Goal: Information Seeking & Learning: Find specific fact

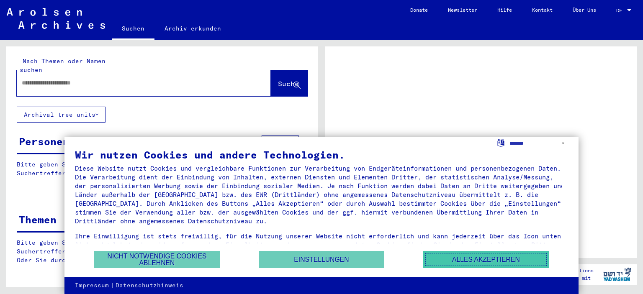
click at [467, 257] on button "Alles akzeptieren" at bounding box center [486, 259] width 126 height 17
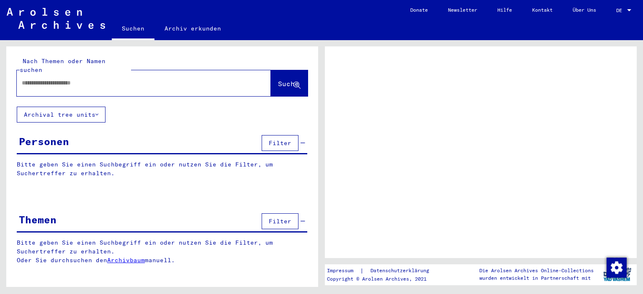
click at [35, 79] on input "text" at bounding box center [136, 83] width 229 height 9
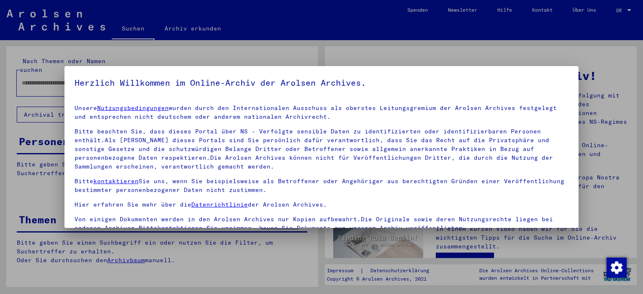
click at [579, 138] on div at bounding box center [321, 147] width 643 height 294
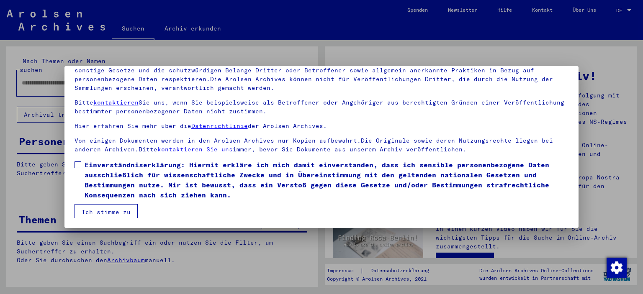
scroll to position [9, 0]
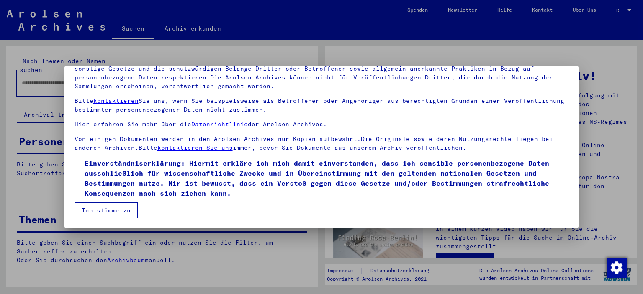
click at [81, 164] on label "Einverständniserklärung: Hiermit erkläre ich mich damit einverstanden, dass ich…" at bounding box center [321, 178] width 494 height 40
click at [100, 209] on button "Ich stimme zu" at bounding box center [105, 211] width 63 height 16
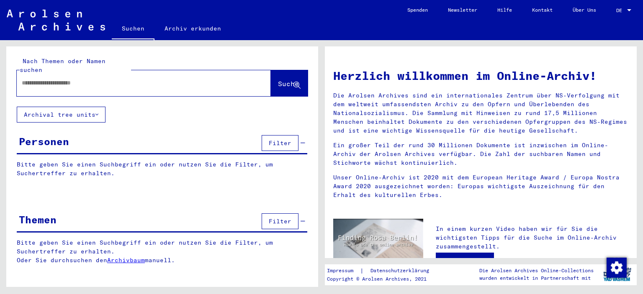
click at [46, 79] on input "text" at bounding box center [134, 83] width 224 height 9
type input "**********"
click at [278, 80] on span "Suche" at bounding box center [288, 84] width 21 height 8
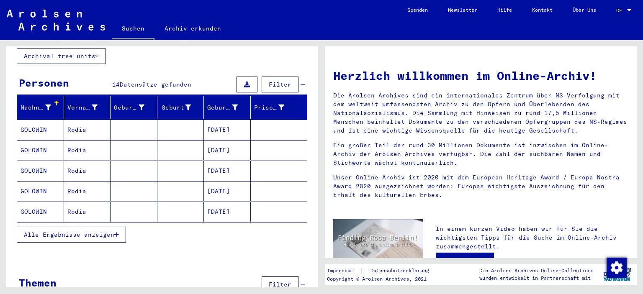
scroll to position [72, 0]
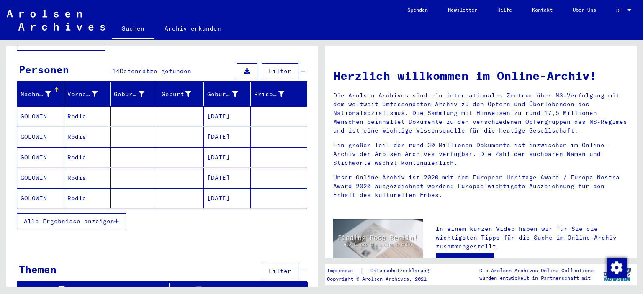
click at [37, 216] on button "Alle Ergebnisse anzeigen" at bounding box center [71, 221] width 109 height 16
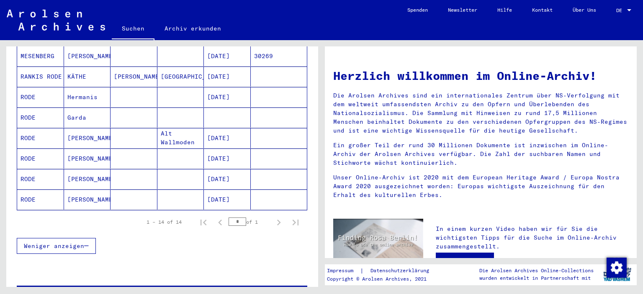
scroll to position [272, 0]
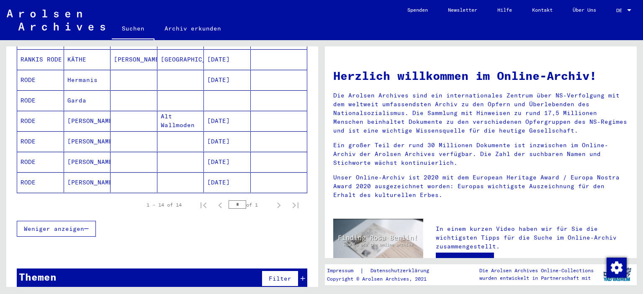
click at [77, 225] on span "Weniger anzeigen" at bounding box center [54, 229] width 60 height 8
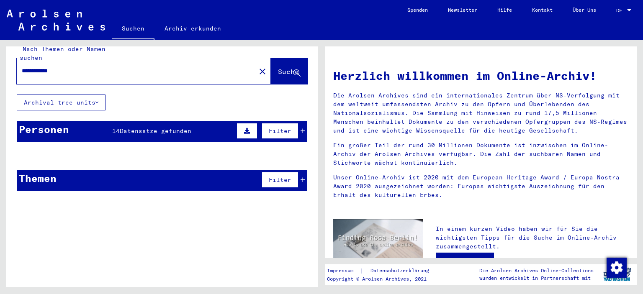
scroll to position [0, 0]
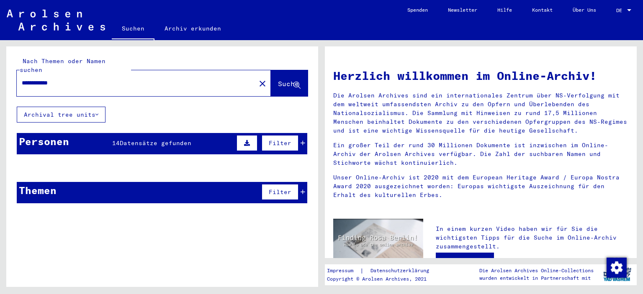
click at [180, 139] on div "14 Datensätze gefunden" at bounding box center [151, 143] width 79 height 9
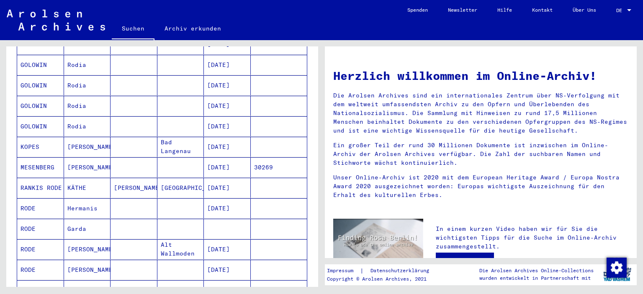
scroll to position [251, 0]
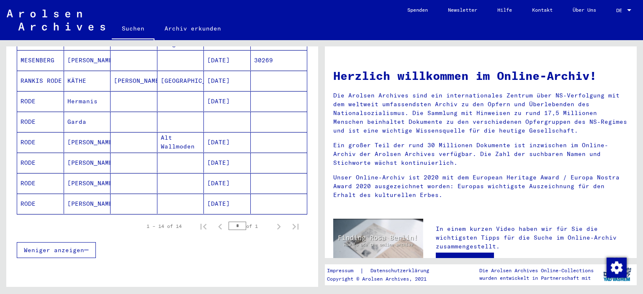
click at [194, 195] on mat-cell at bounding box center [180, 204] width 47 height 20
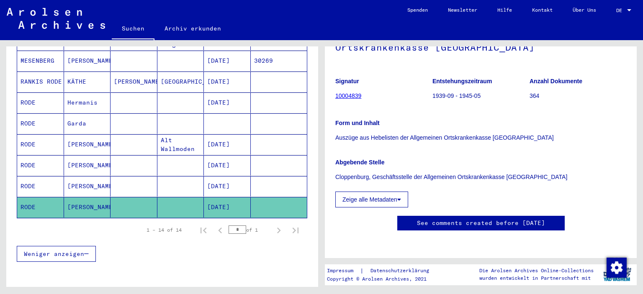
scroll to position [126, 0]
click at [369, 192] on button "Zeige alle Metadaten" at bounding box center [371, 200] width 73 height 16
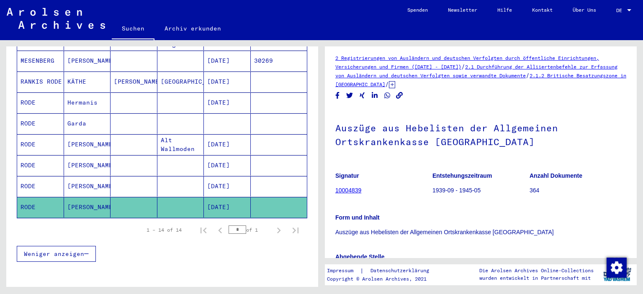
scroll to position [0, 0]
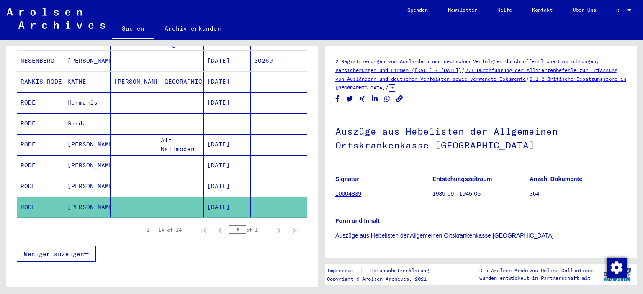
click at [434, 60] on link "2 Registrierungen von Ausländern und deutschen Verfolgten durch öffentliche Ein…" at bounding box center [467, 65] width 264 height 15
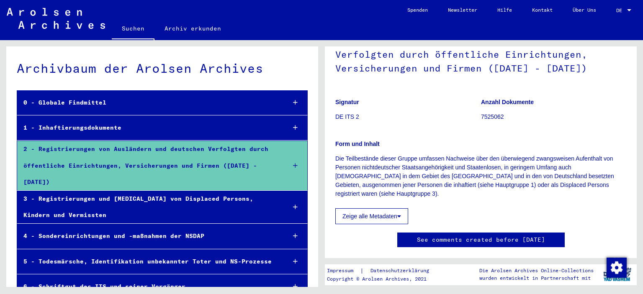
scroll to position [70, 0]
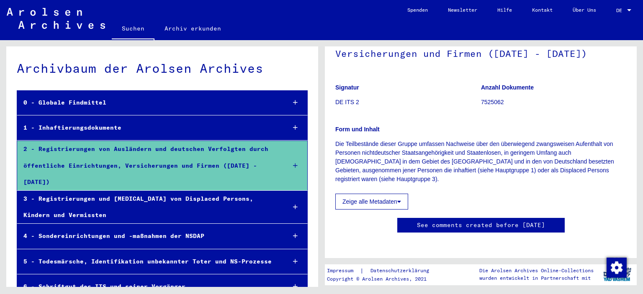
click at [380, 199] on button "Zeige alle Metadaten" at bounding box center [371, 202] width 73 height 16
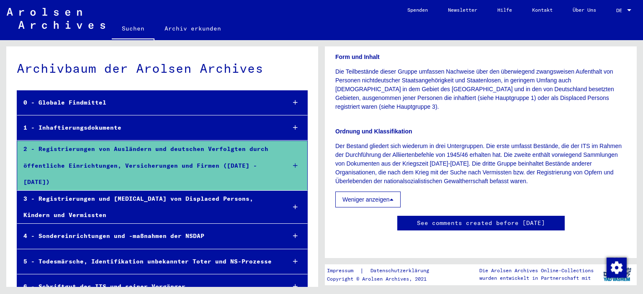
scroll to position [196, 0]
click at [390, 192] on button "Weniger anzeigen" at bounding box center [367, 200] width 65 height 16
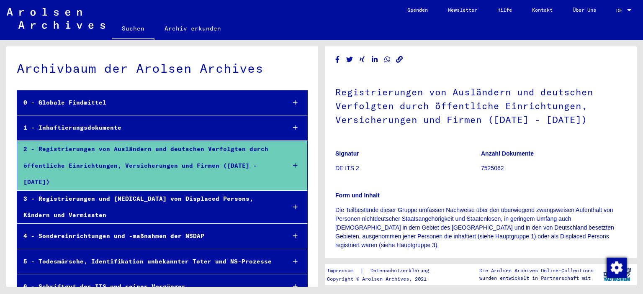
scroll to position [0, 0]
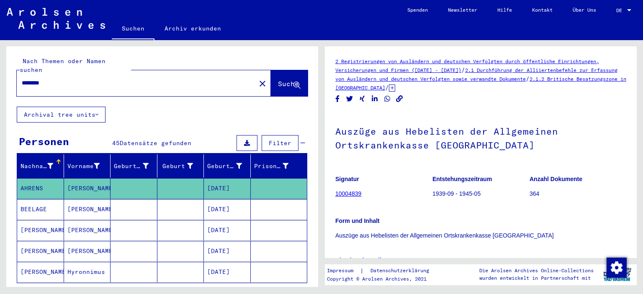
click at [354, 194] on link "10004839" at bounding box center [348, 193] width 26 height 7
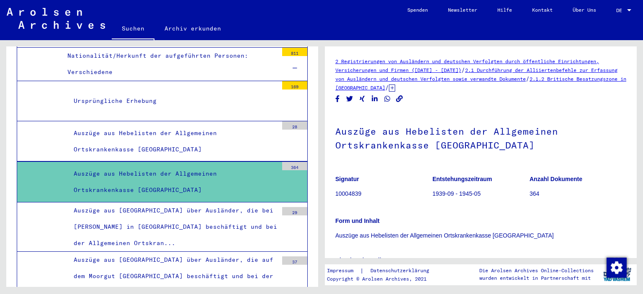
click at [186, 166] on div "Auszüge aus Hebelisten der Allgemeinen Ortskrankenkasse [GEOGRAPHIC_DATA]" at bounding box center [172, 182] width 210 height 33
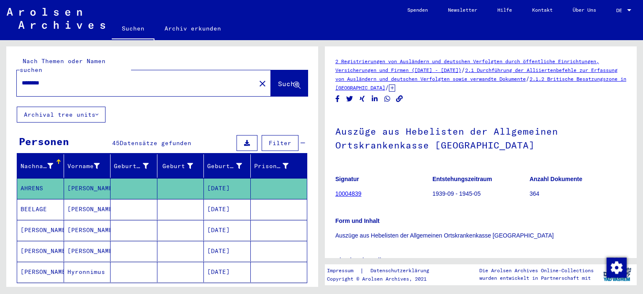
drag, startPoint x: 244, startPoint y: 77, endPoint x: 251, endPoint y: 91, distance: 15.7
click at [257, 79] on mat-icon "close" at bounding box center [262, 84] width 10 height 10
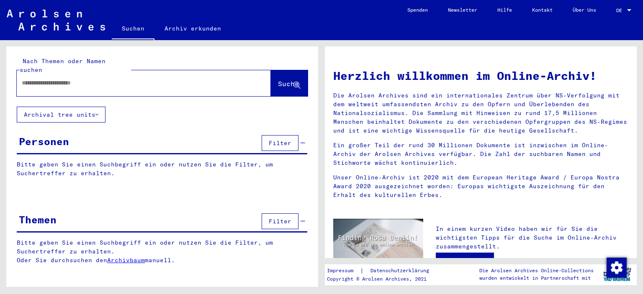
click at [134, 257] on link "Archivbaum" at bounding box center [126, 261] width 38 height 8
